Goal: Book appointment/travel/reservation

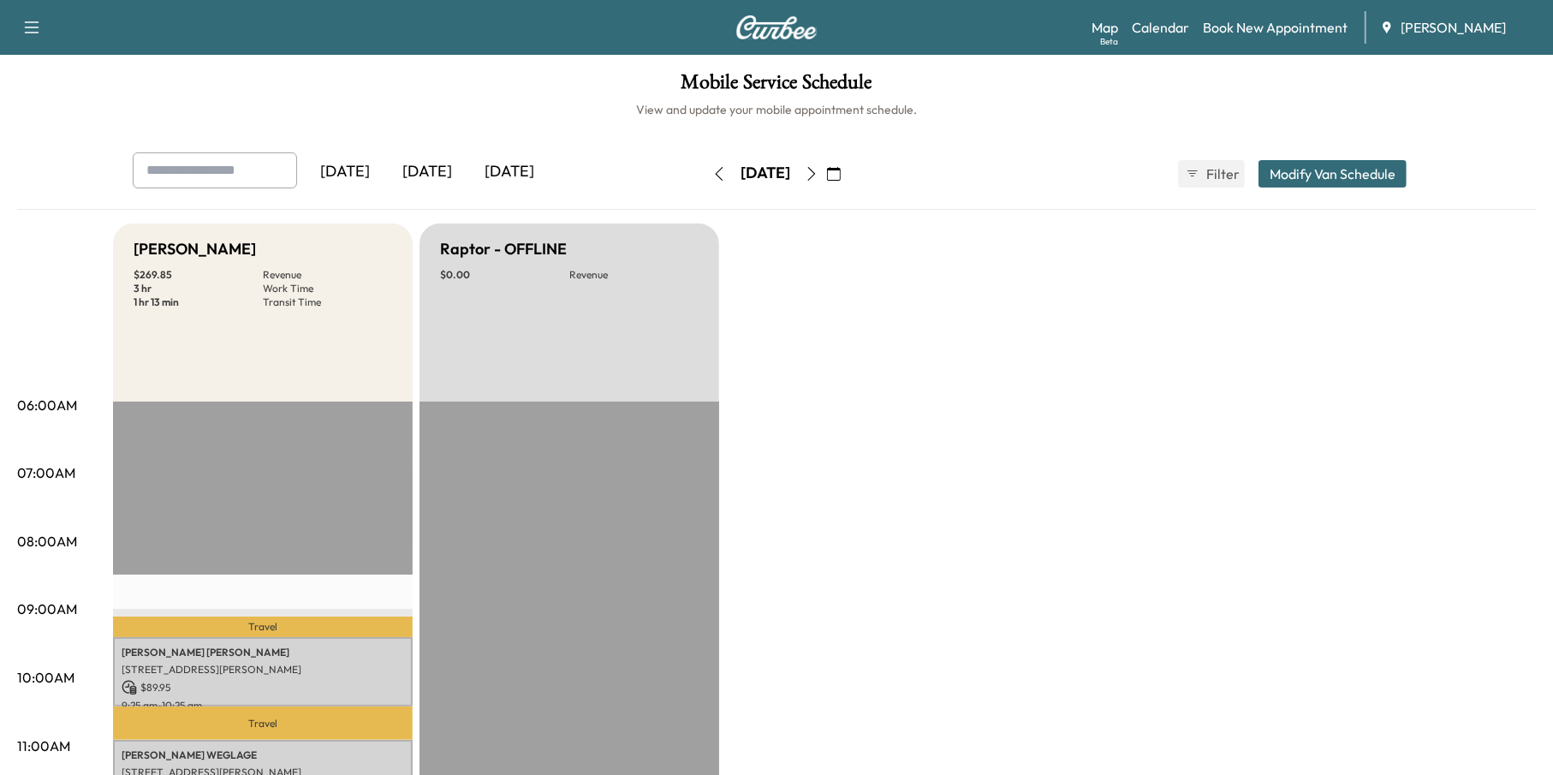
click at [841, 170] on icon "button" at bounding box center [834, 174] width 14 height 14
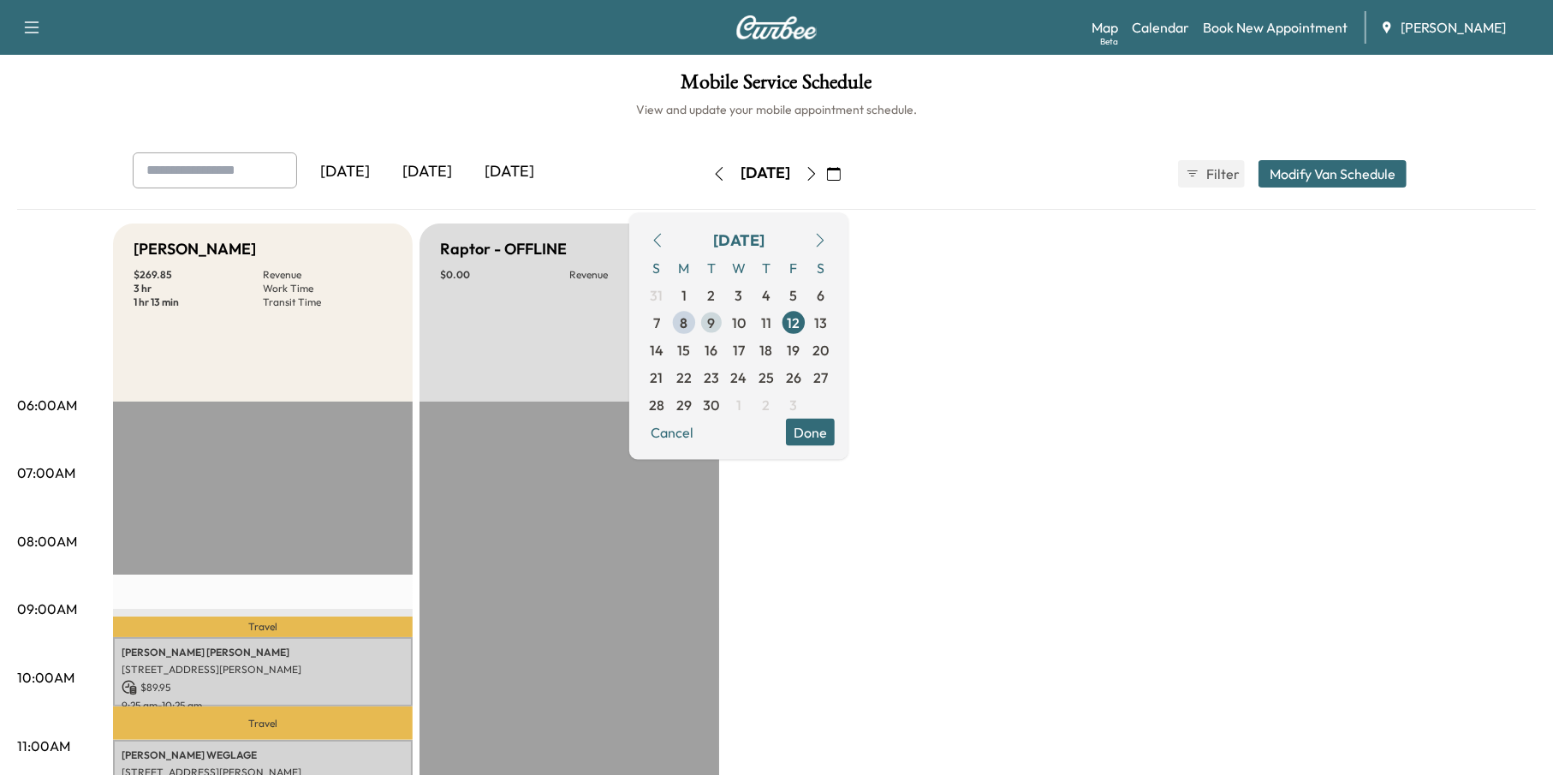
click at [716, 319] on span "9" at bounding box center [712, 322] width 8 height 21
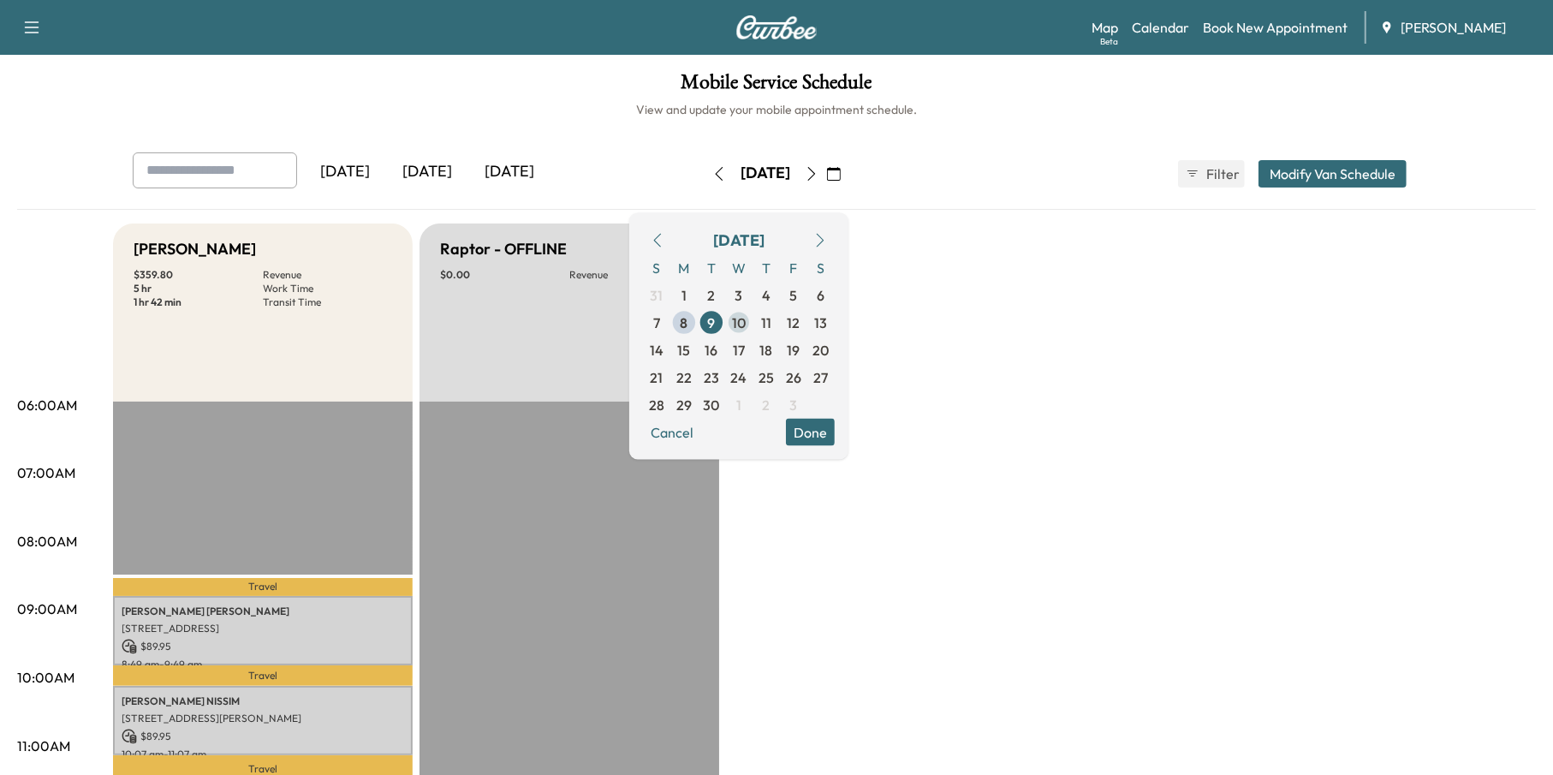
click at [746, 323] on span "10" at bounding box center [739, 322] width 14 height 21
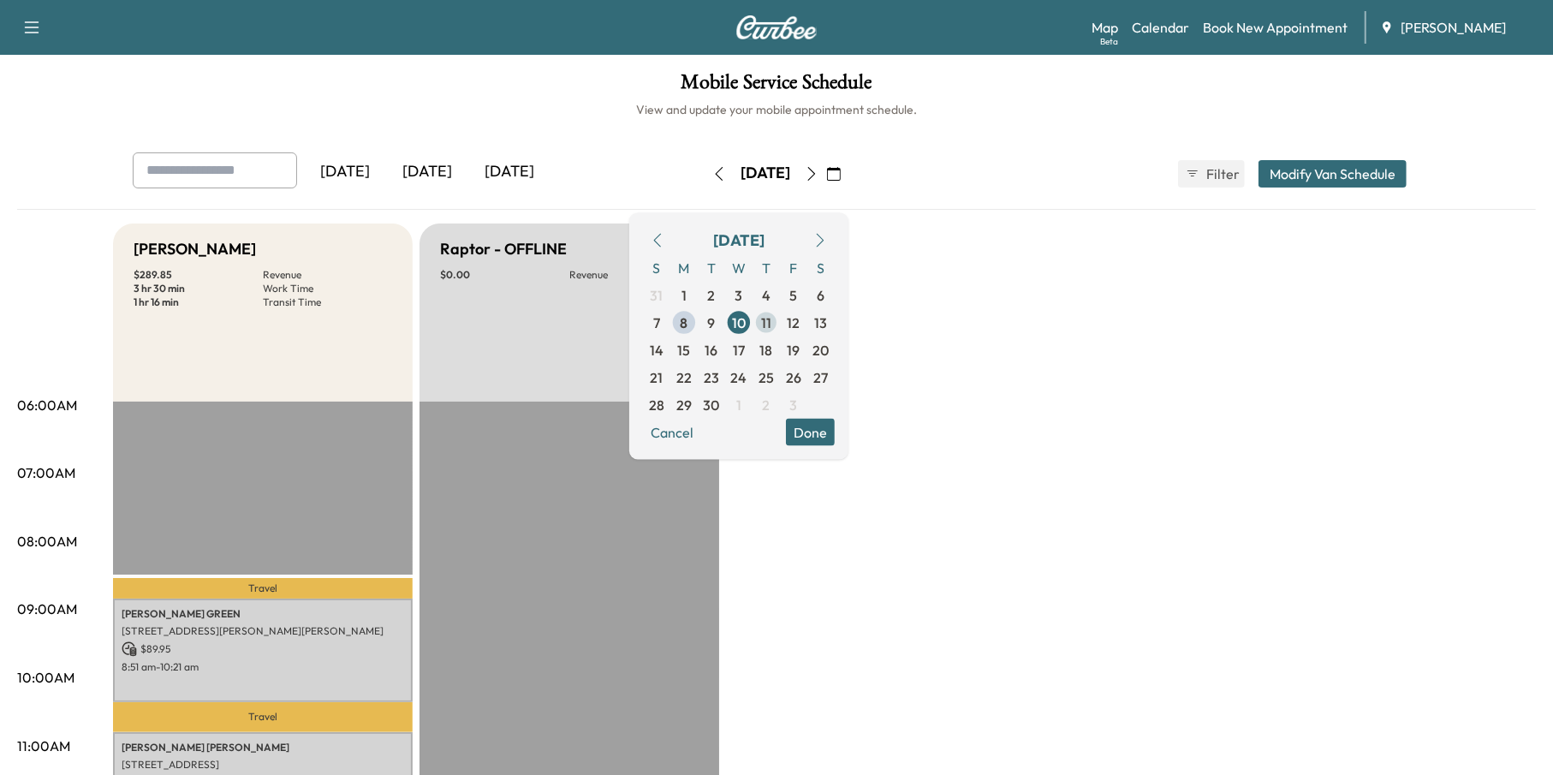
click at [772, 319] on span "11" at bounding box center [766, 322] width 10 height 21
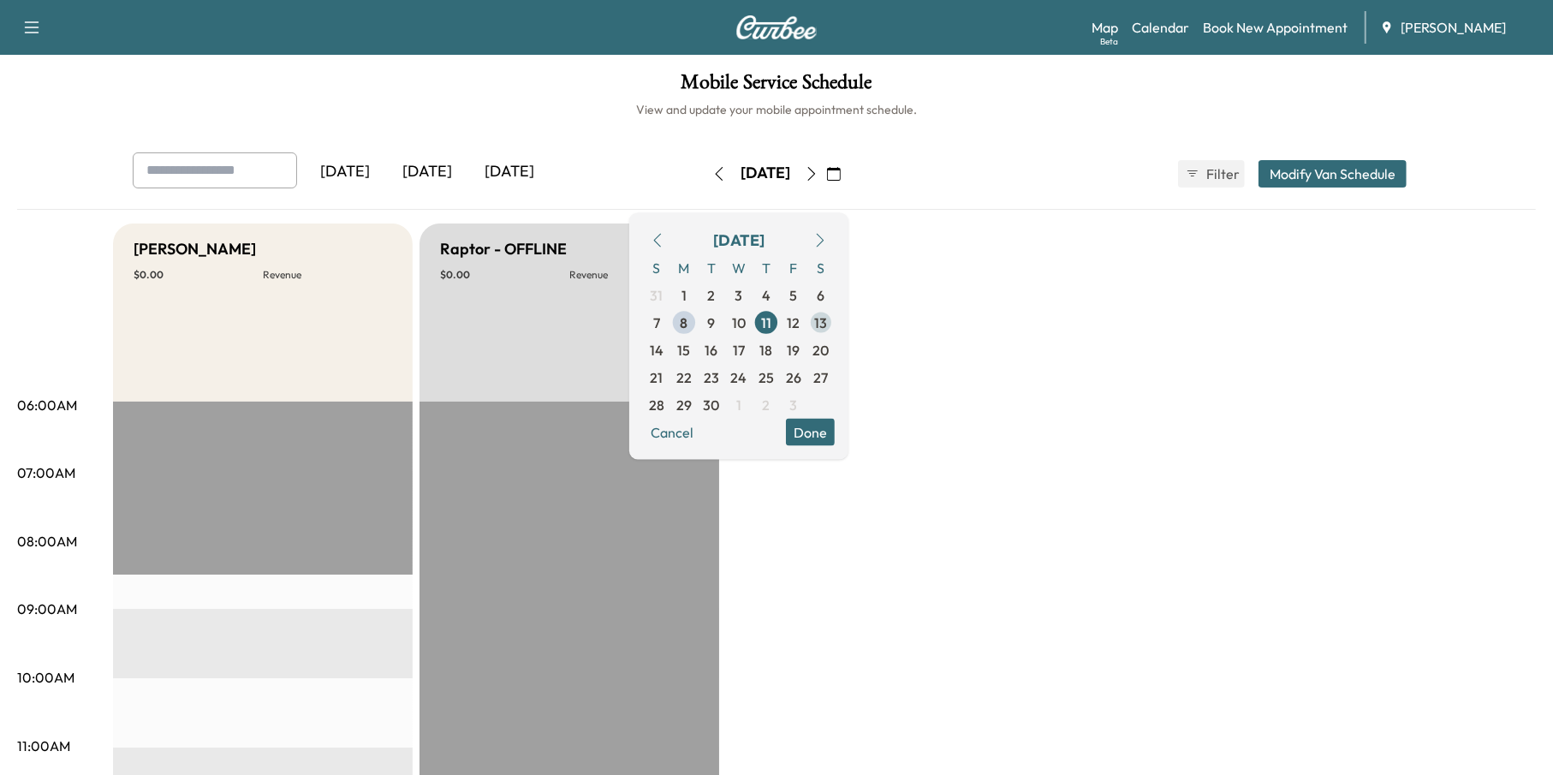
click at [835, 320] on span "13" at bounding box center [821, 321] width 27 height 27
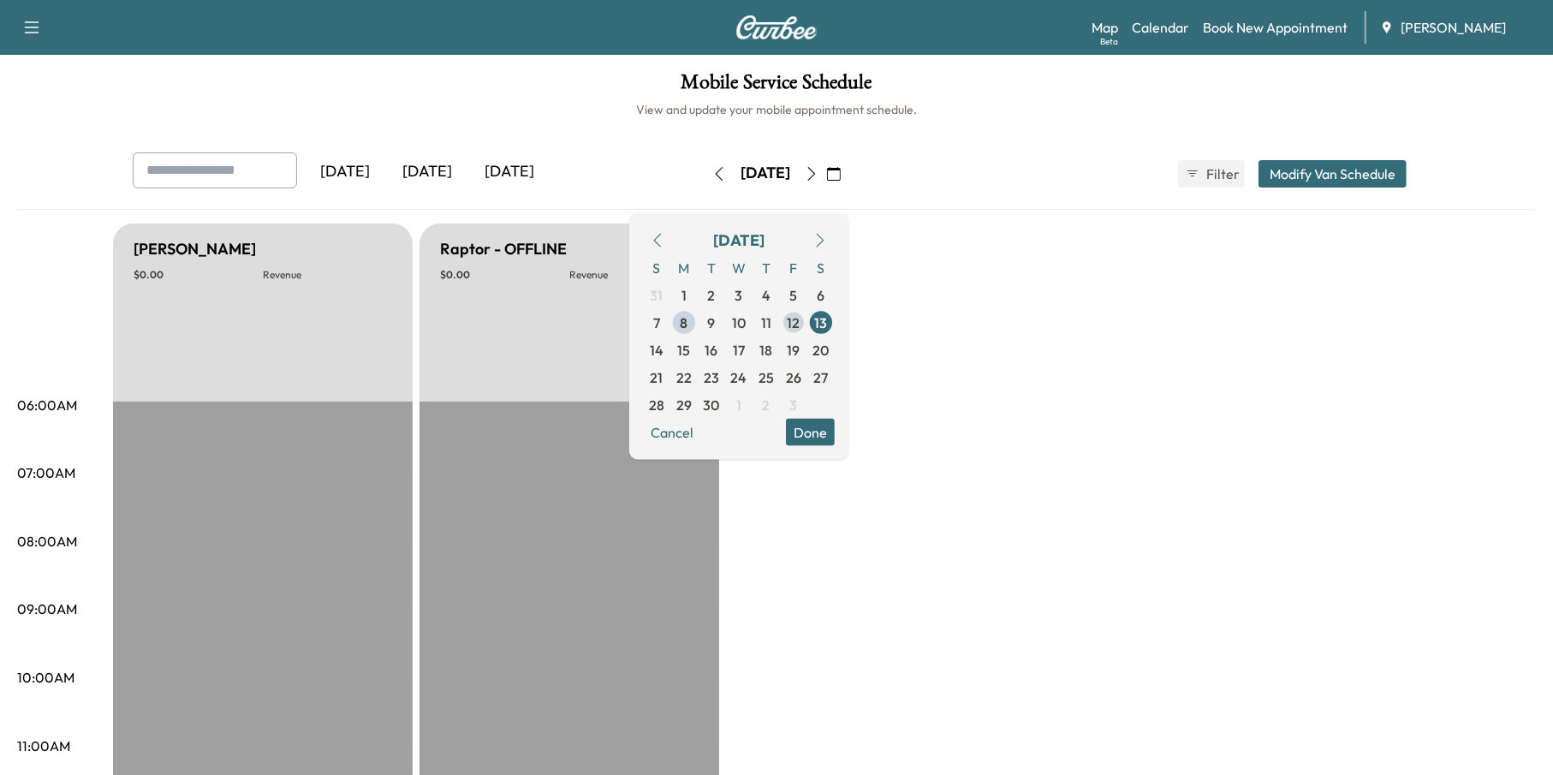
click at [808, 321] on span "12" at bounding box center [793, 321] width 27 height 27
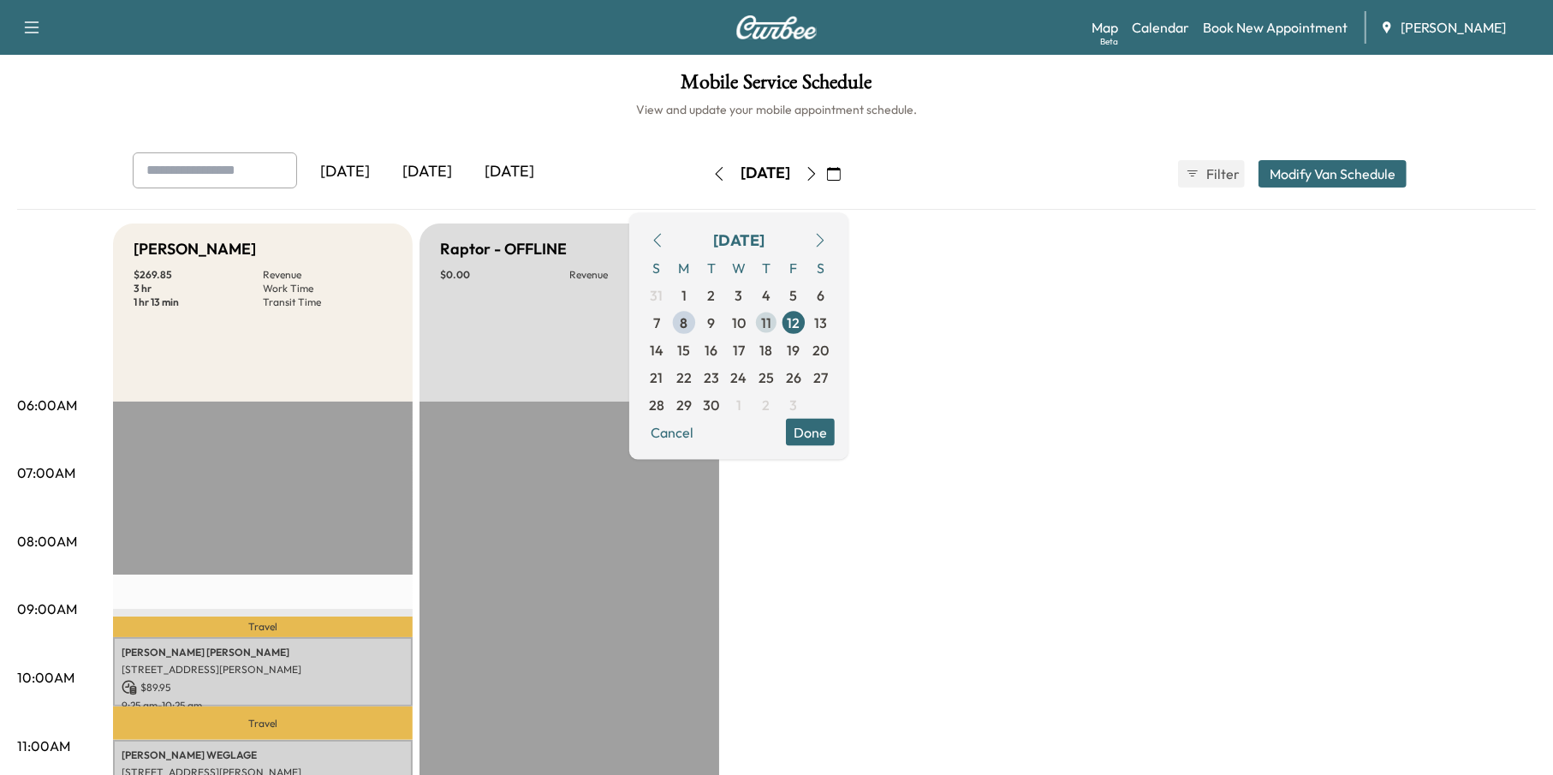
click at [772, 321] on span "11" at bounding box center [766, 322] width 10 height 21
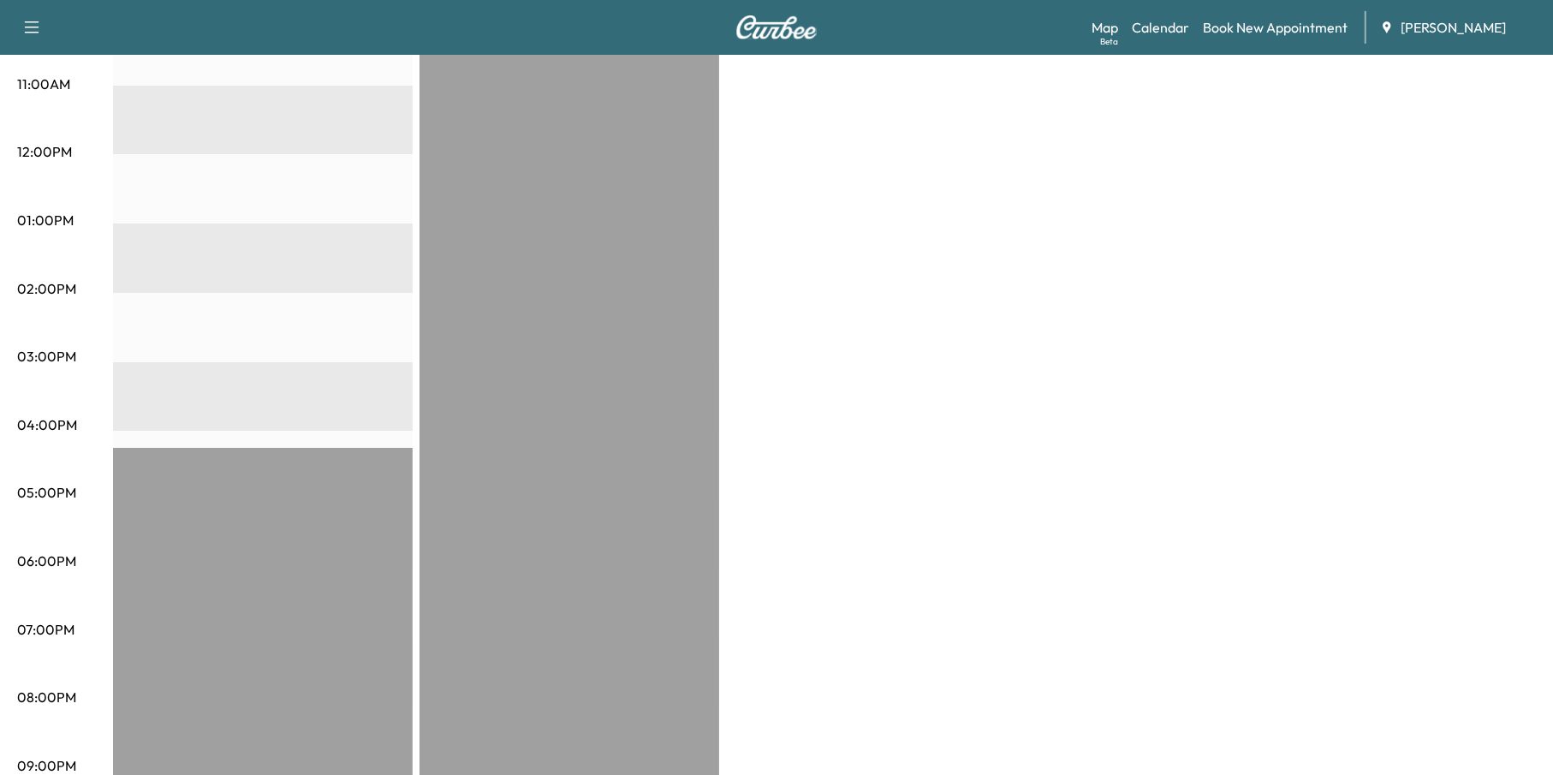
scroll to position [664, 0]
